Goal: Task Accomplishment & Management: Use online tool/utility

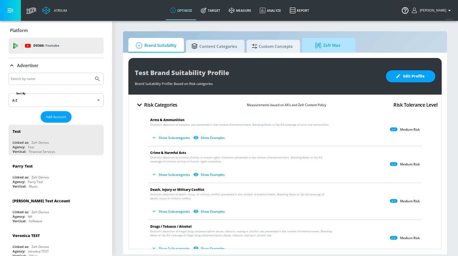
click at [330, 50] on span "Zefr Max" at bounding box center [328, 45] width 41 height 13
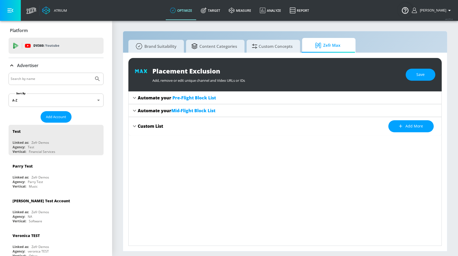
click at [159, 110] on div "Automate your Mid-Flight Block List" at bounding box center [177, 111] width 78 height 6
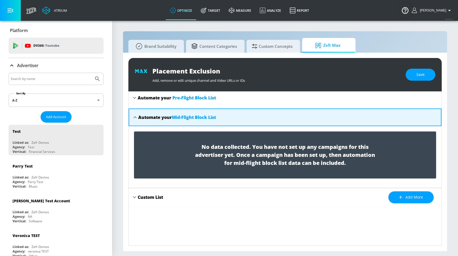
click at [157, 97] on div "Automate your Pre-Flight Block List" at bounding box center [177, 98] width 78 height 6
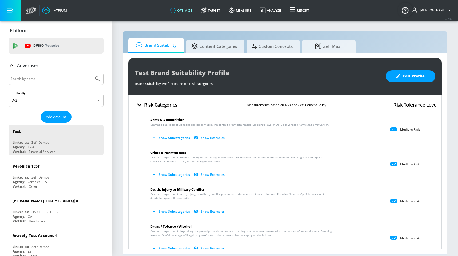
click at [381, 38] on div "Brand Suitability Content Categories Custom Concepts Zefr Max" at bounding box center [285, 45] width 314 height 15
click at [381, 40] on div "Brand Suitability Content Categories Custom Concepts Zefr Max" at bounding box center [285, 45] width 314 height 15
click at [225, 7] on link "Target" at bounding box center [211, 10] width 28 height 19
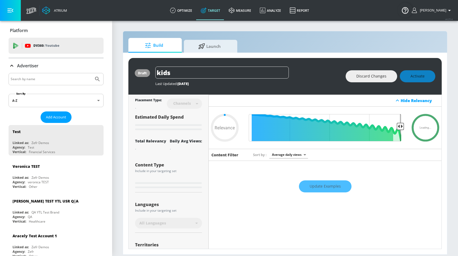
click at [295, 46] on div "Build Launch" at bounding box center [285, 45] width 314 height 15
type input "0.59"
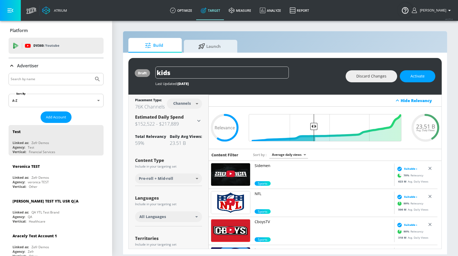
scroll to position [165, 0]
